Goal: Task Accomplishment & Management: Manage account settings

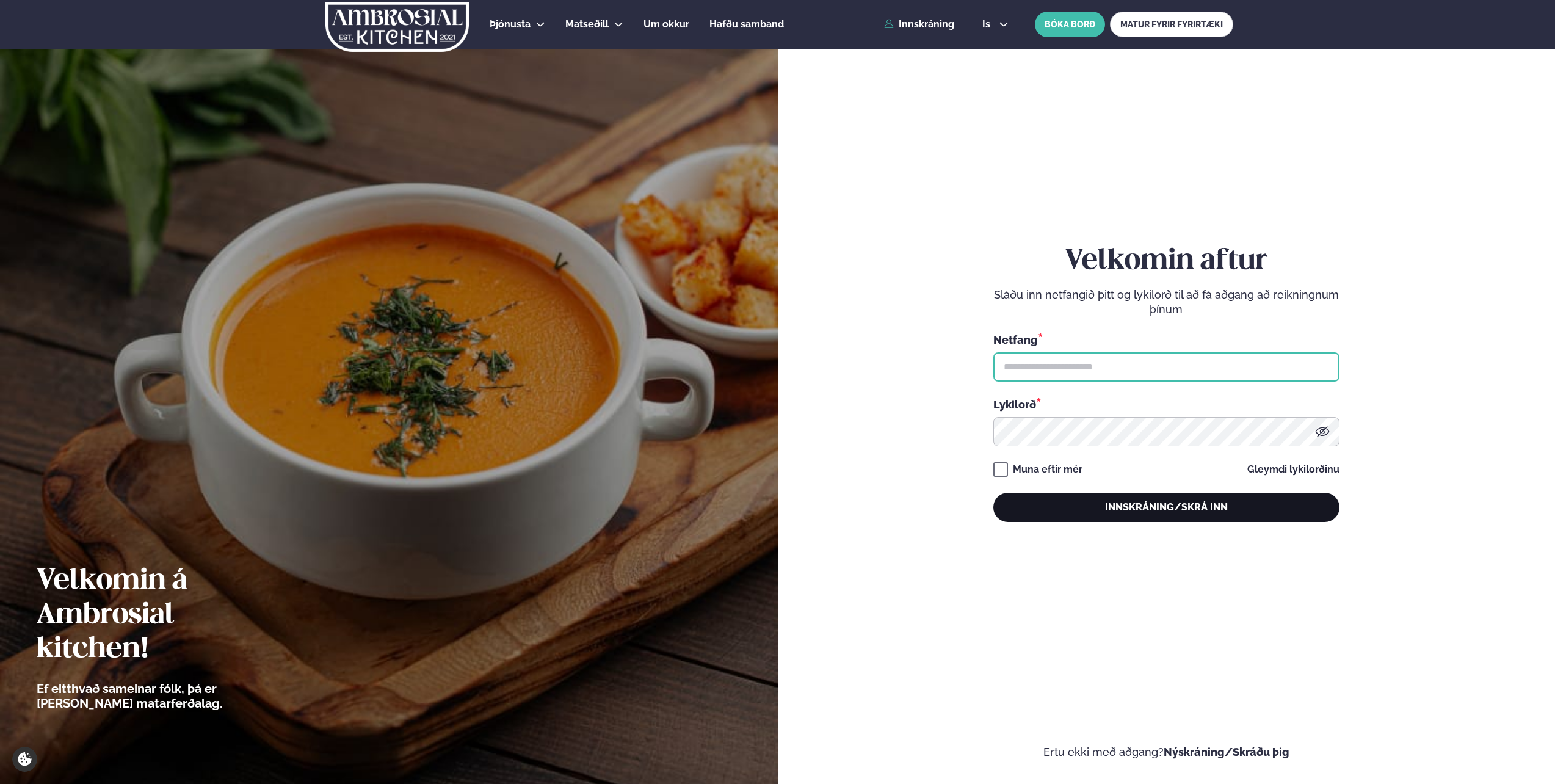
type input "**********"
click at [1182, 512] on button "Innskráning/Skrá inn" at bounding box center [1166, 507] width 346 height 29
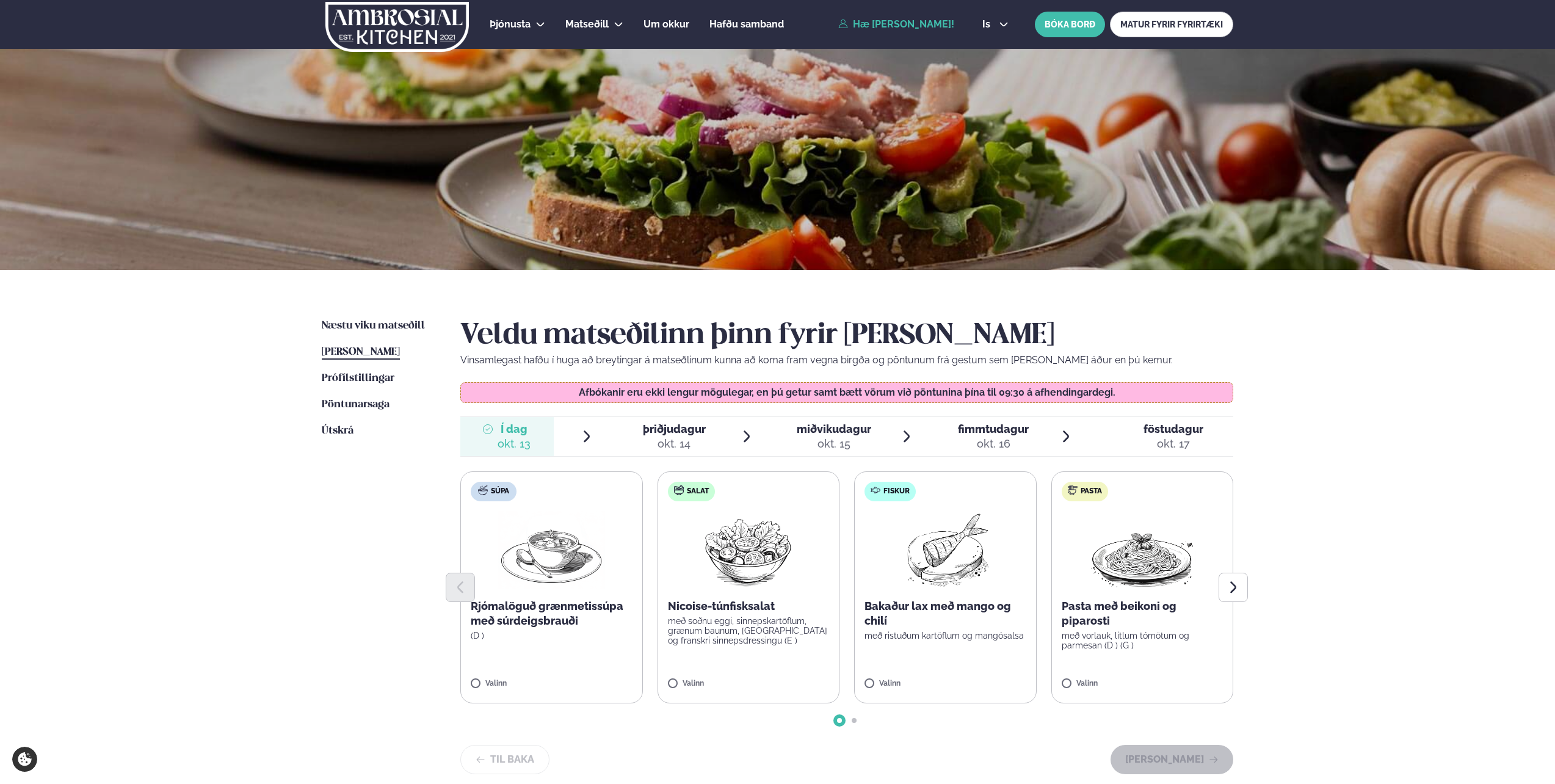
scroll to position [61, 0]
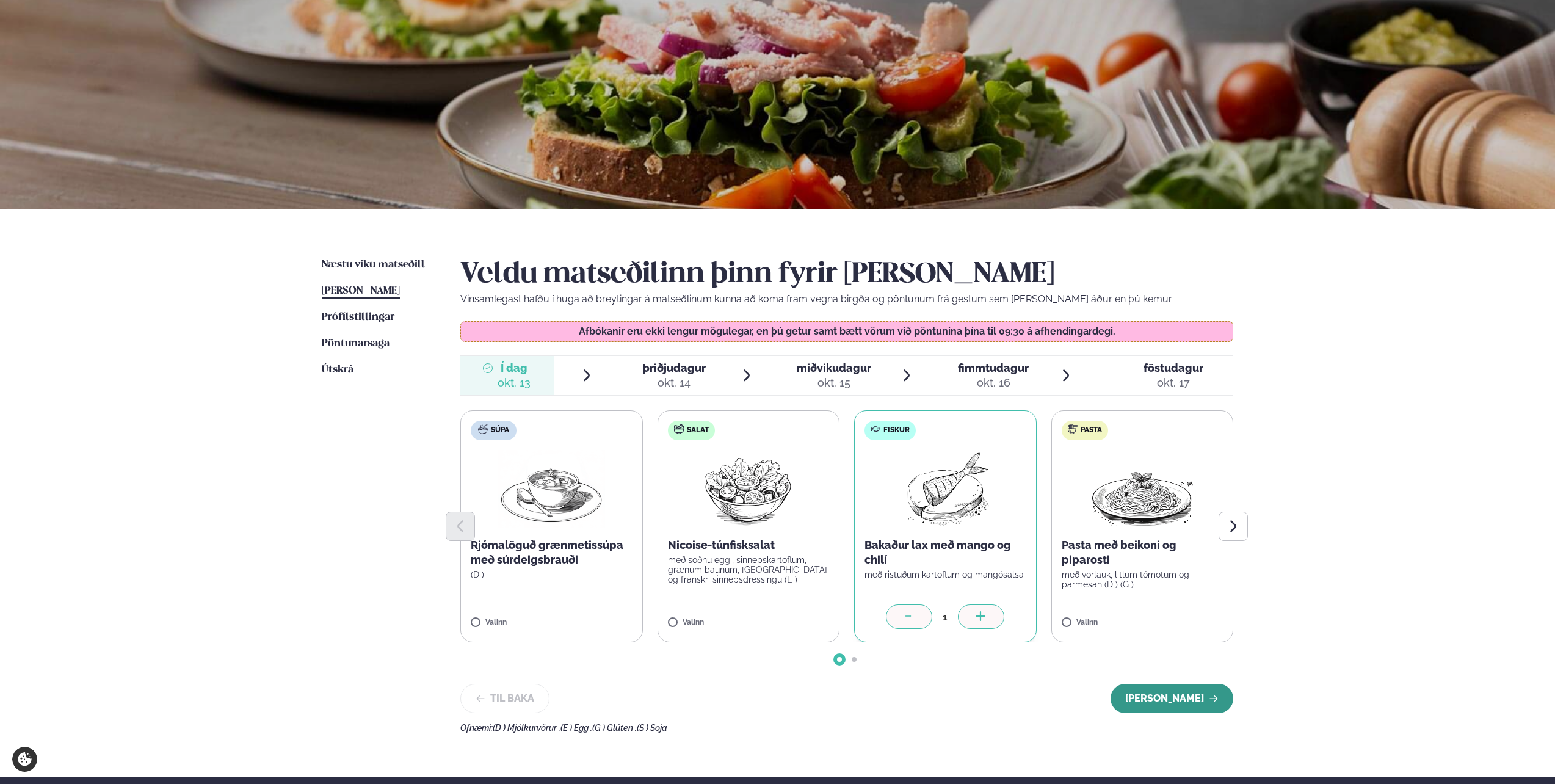
click at [1169, 708] on button "[PERSON_NAME]" at bounding box center [1172, 698] width 123 height 29
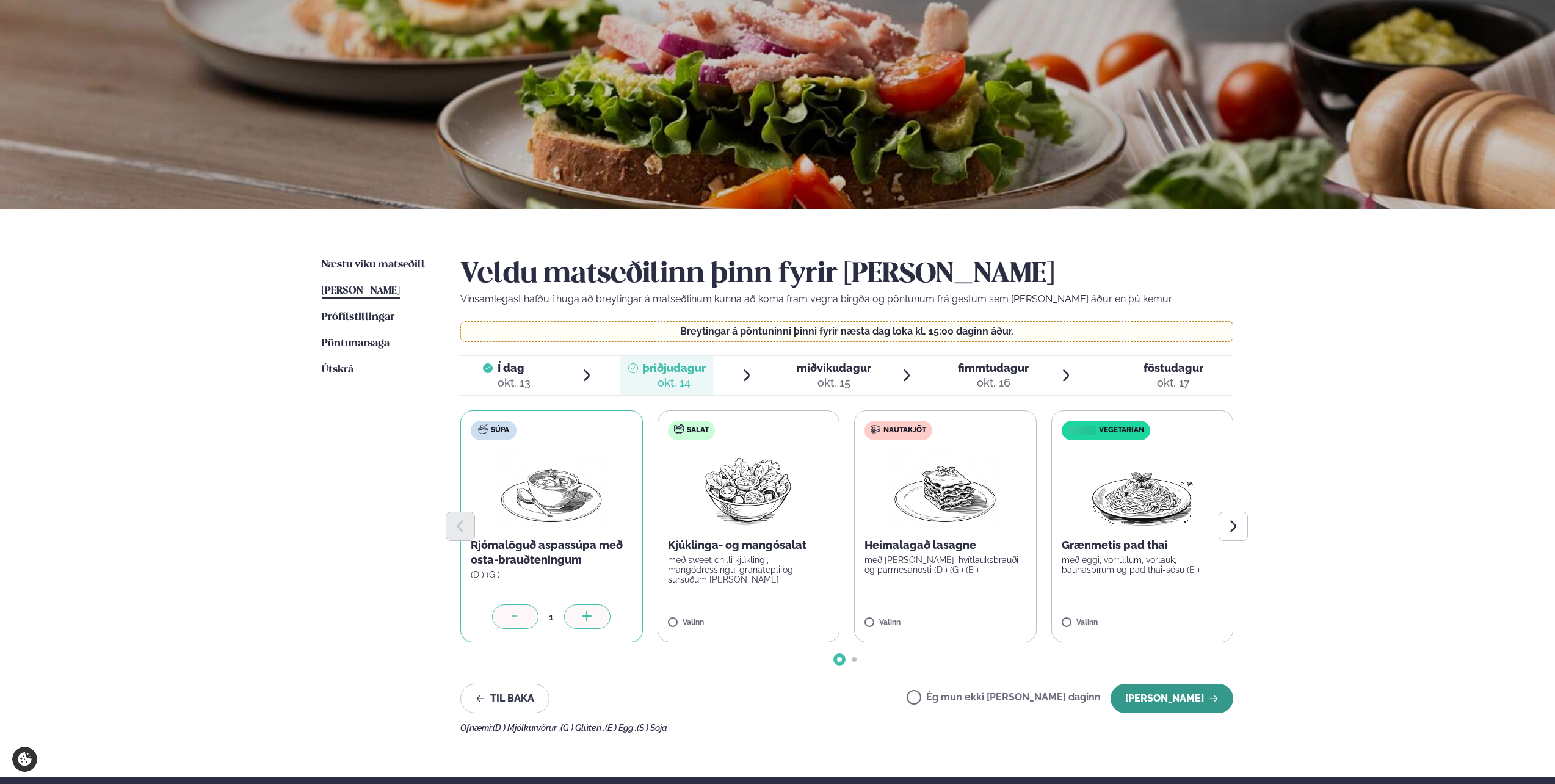
click at [1177, 700] on button "[PERSON_NAME]" at bounding box center [1172, 698] width 123 height 29
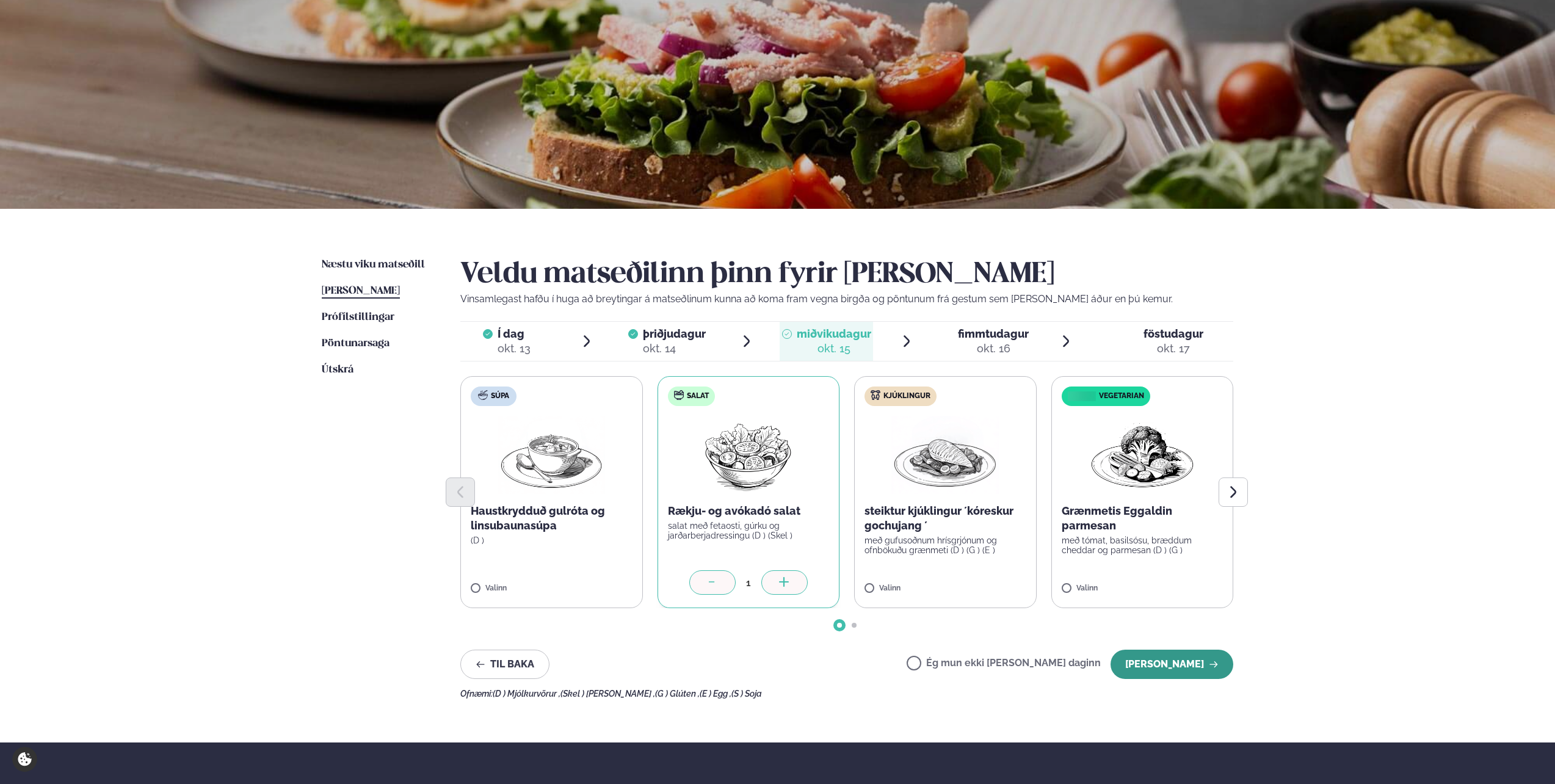
click at [1169, 656] on button "[PERSON_NAME]" at bounding box center [1172, 664] width 123 height 29
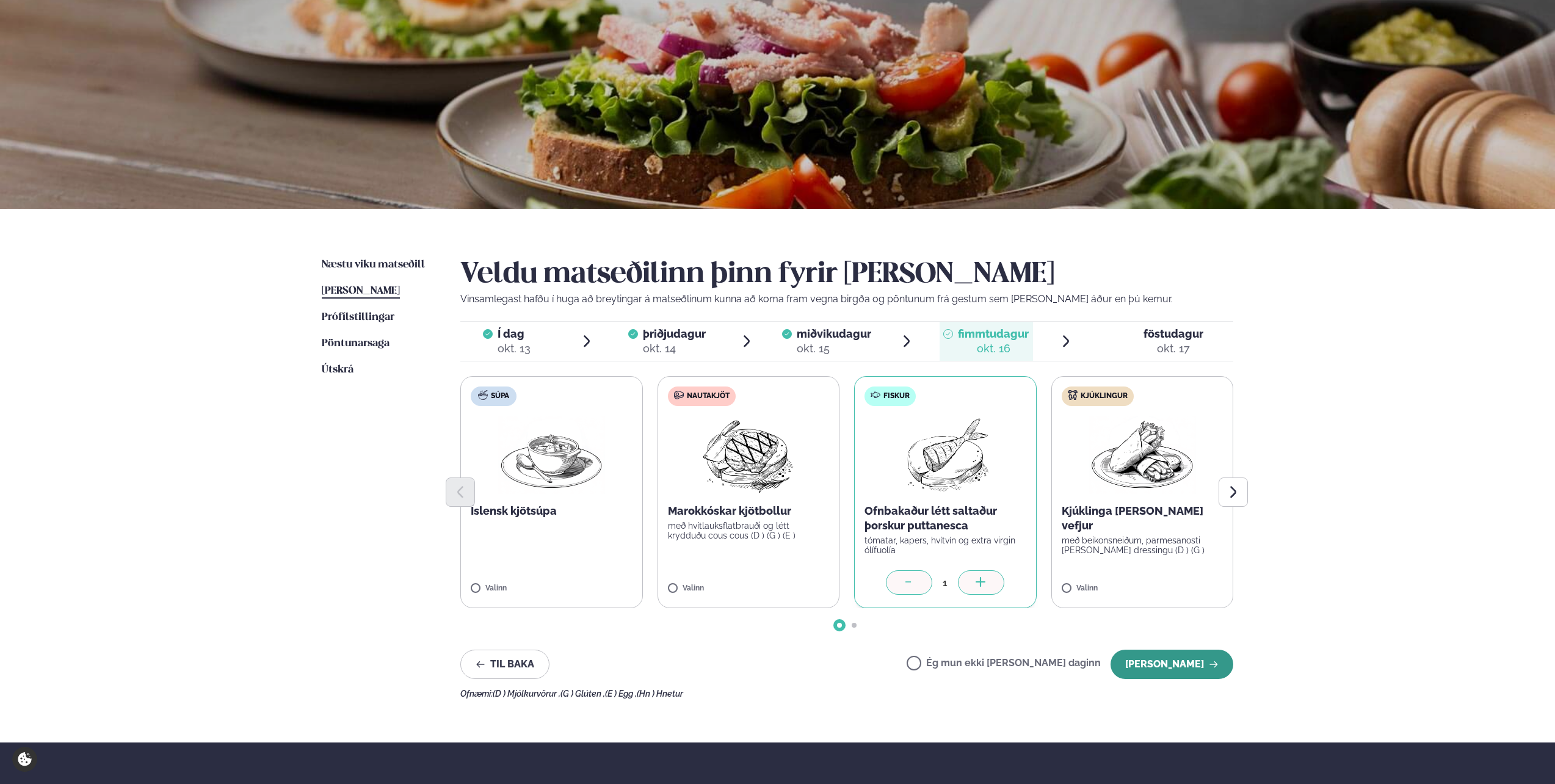
click at [1169, 657] on button "[PERSON_NAME]" at bounding box center [1172, 664] width 123 height 29
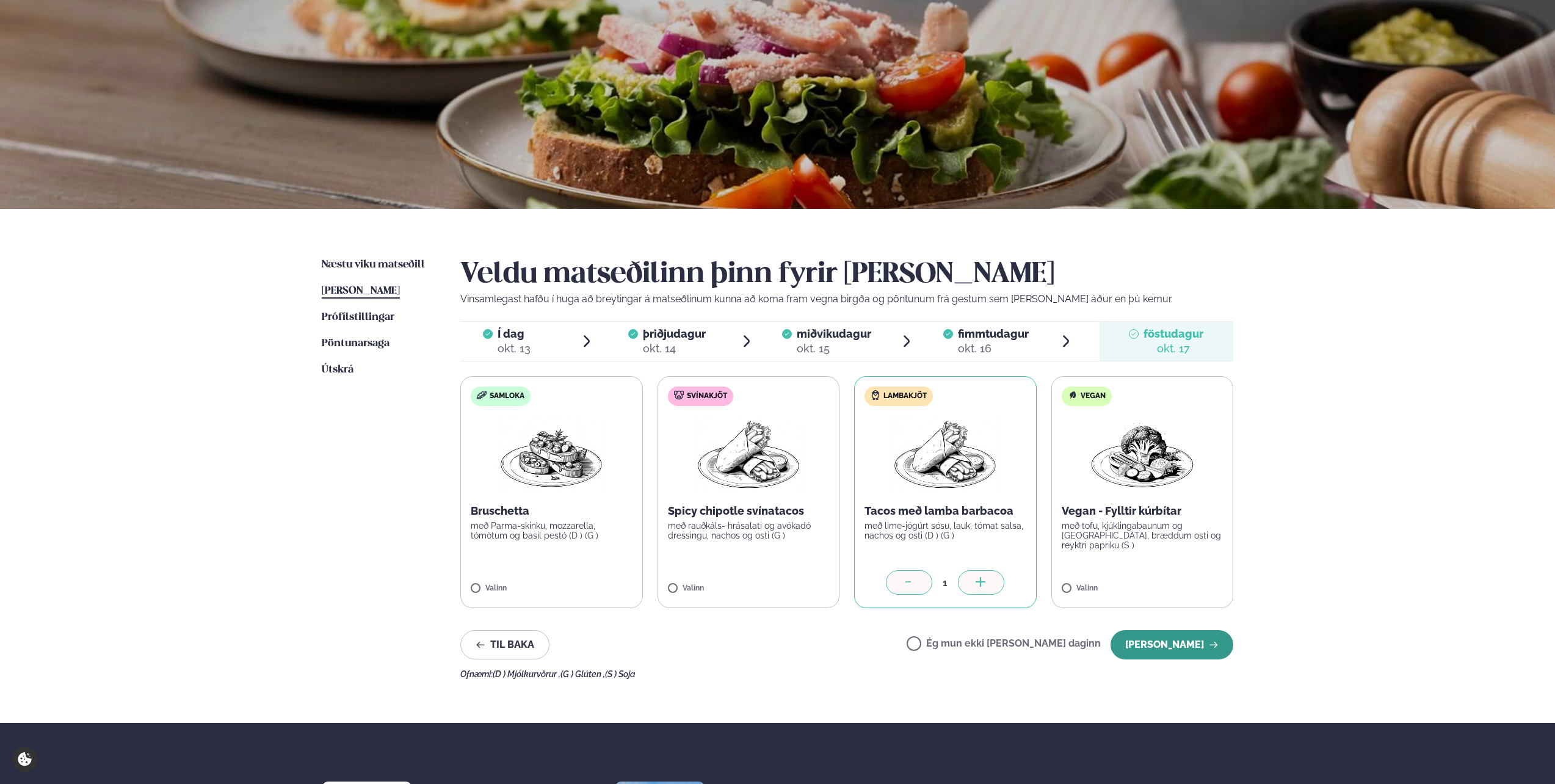
click at [1162, 646] on button "[PERSON_NAME]" at bounding box center [1172, 645] width 123 height 29
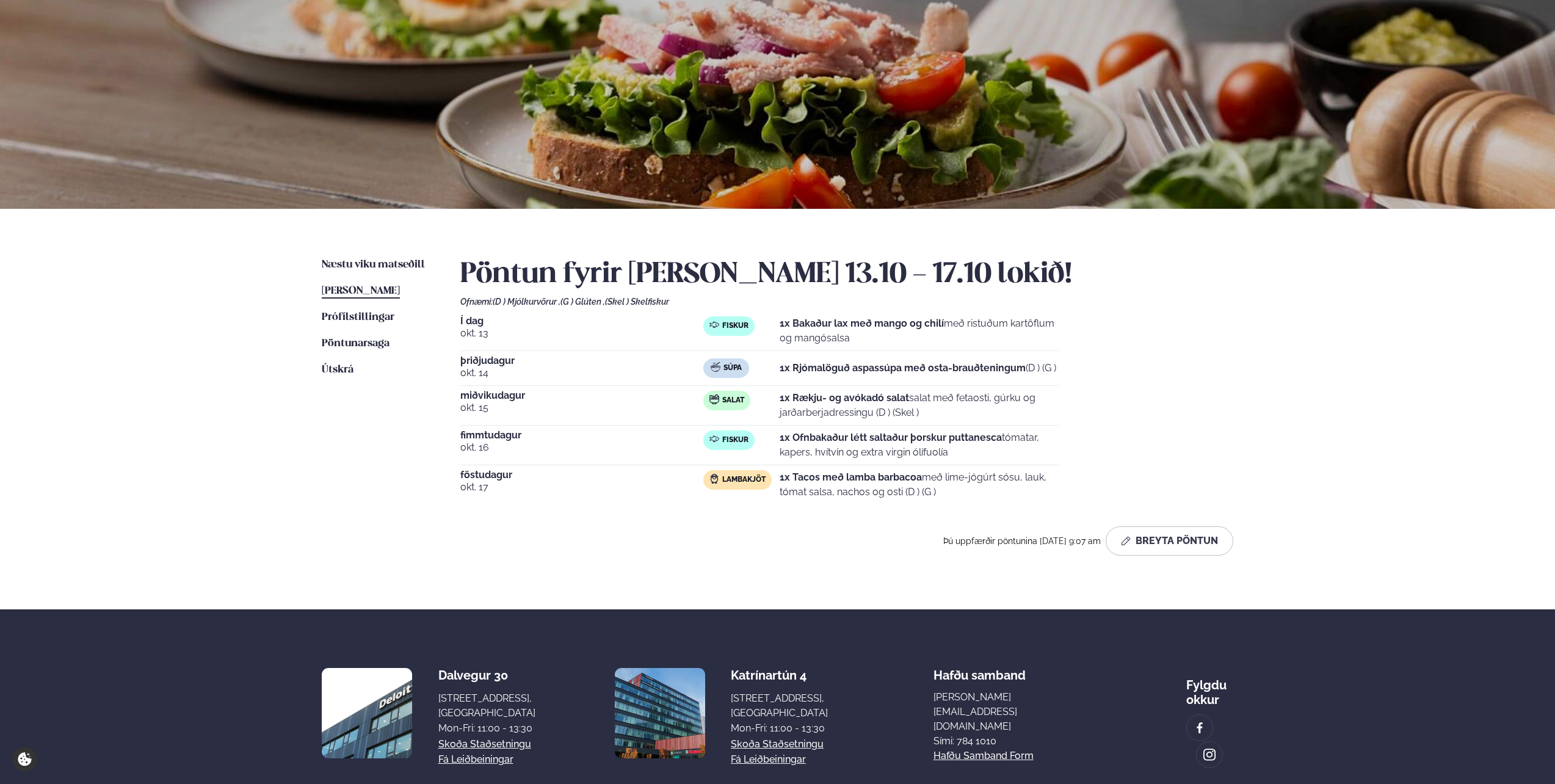
scroll to position [0, 0]
